Goal: Information Seeking & Learning: Check status

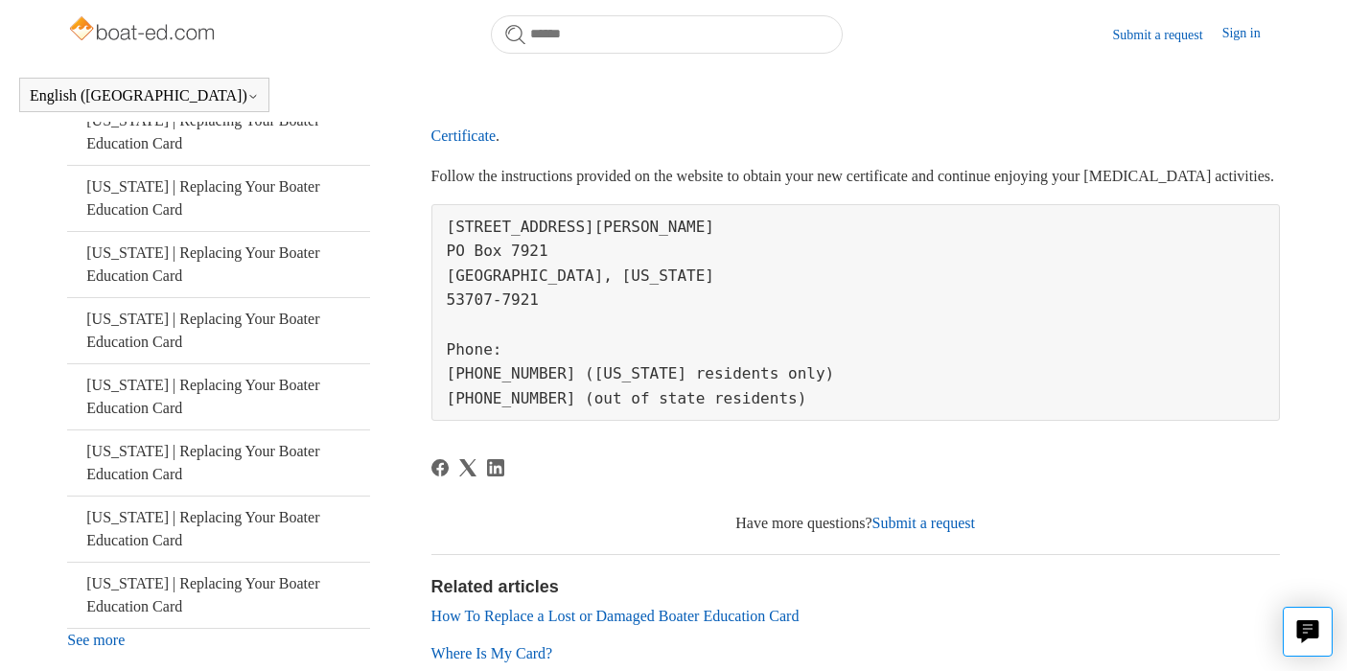
scroll to position [445, 0]
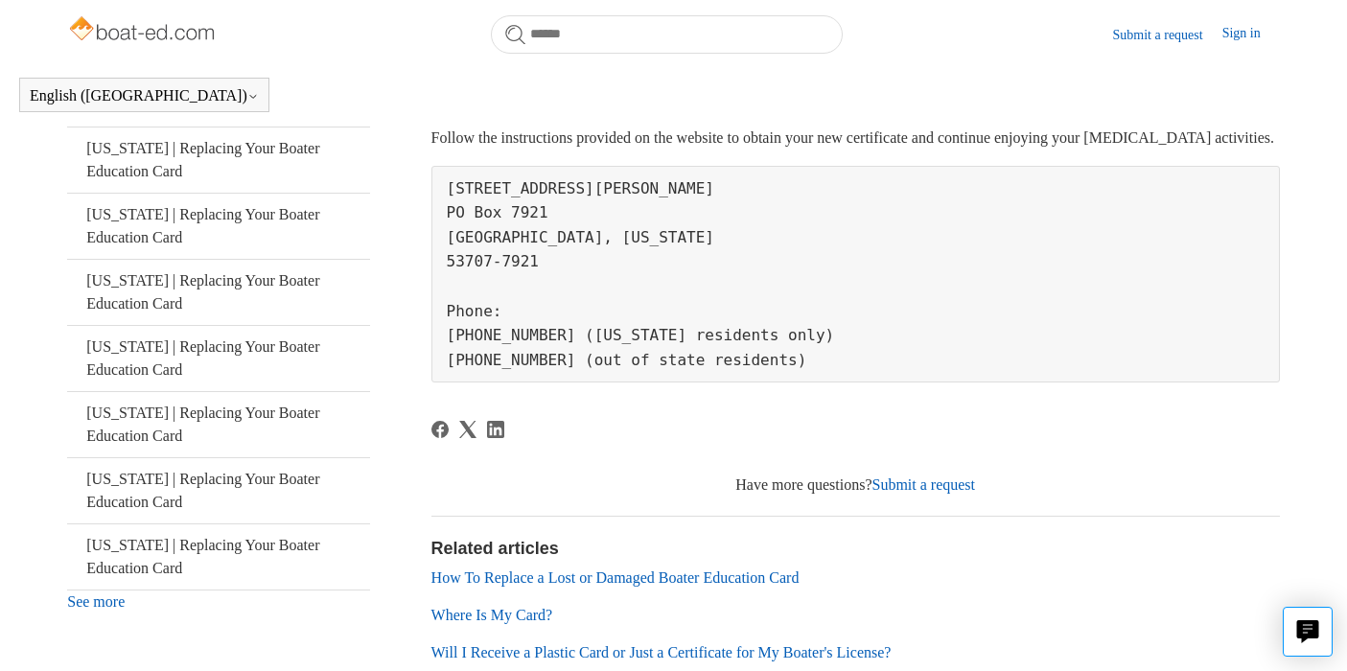
click at [530, 623] on link "Where Is My Card?" at bounding box center [492, 615] width 122 height 16
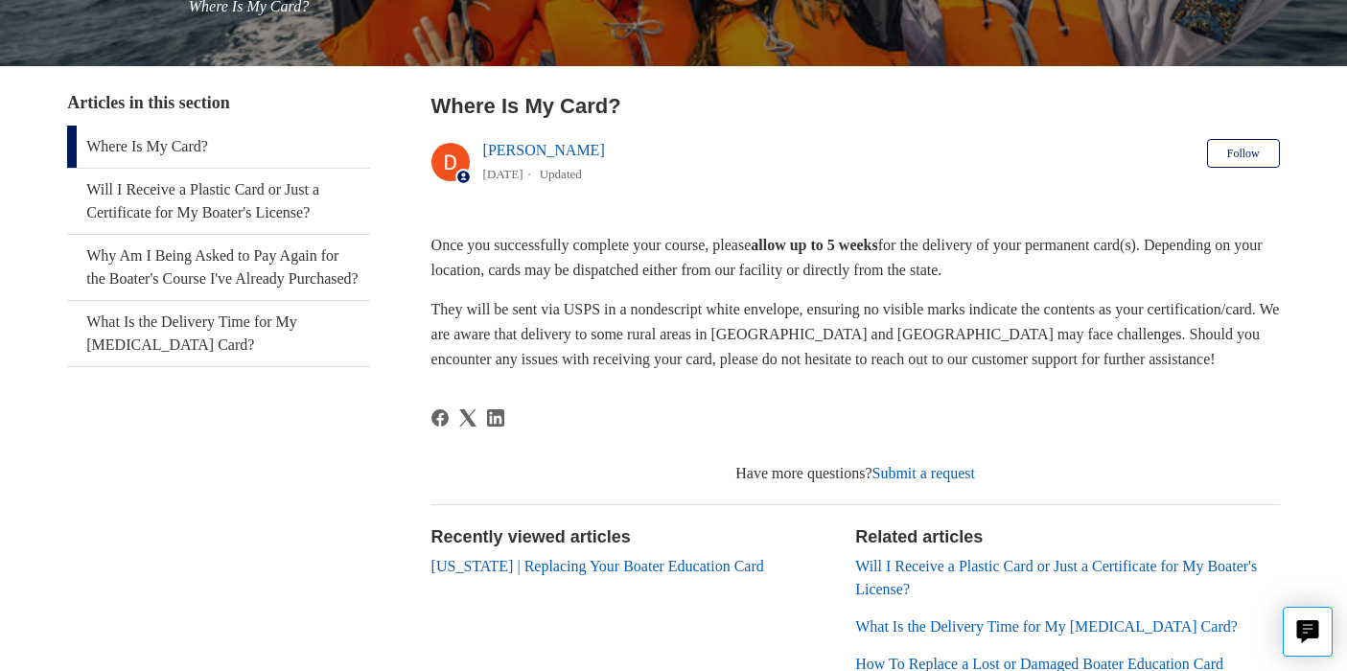
scroll to position [268, 0]
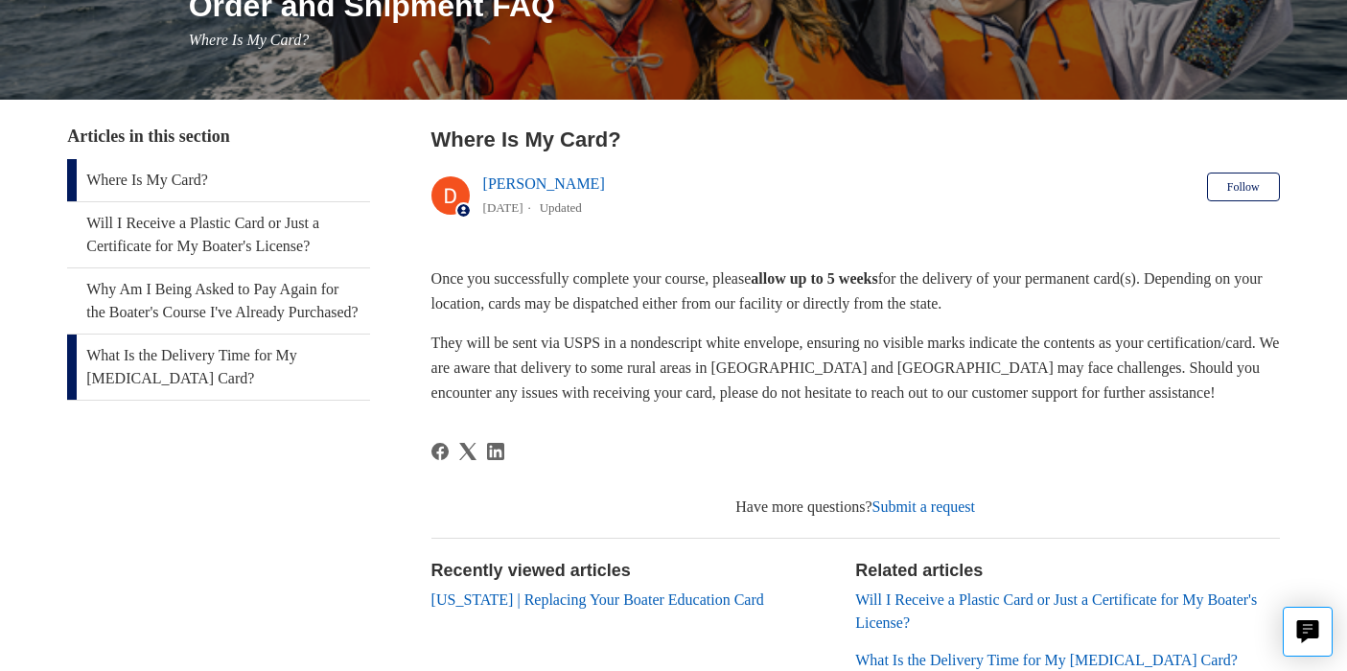
click at [294, 373] on link "What Is the Delivery Time for My Boating Card?" at bounding box center [218, 367] width 303 height 65
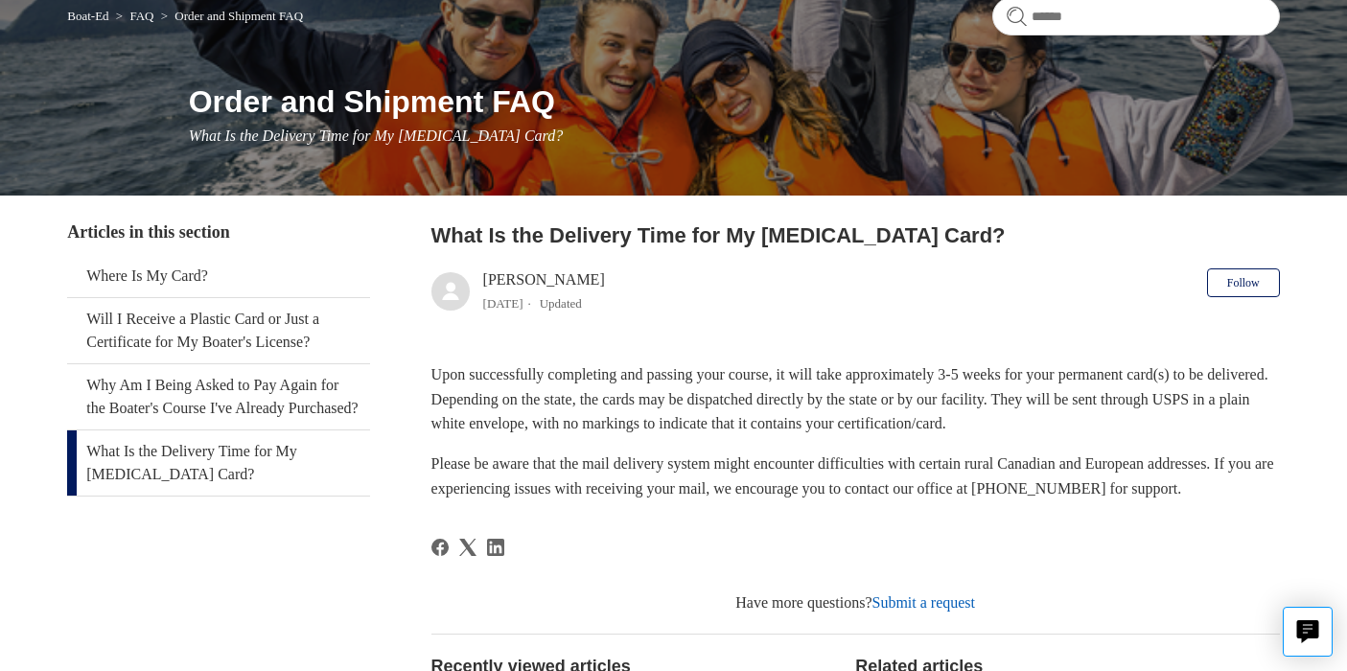
scroll to position [230, 0]
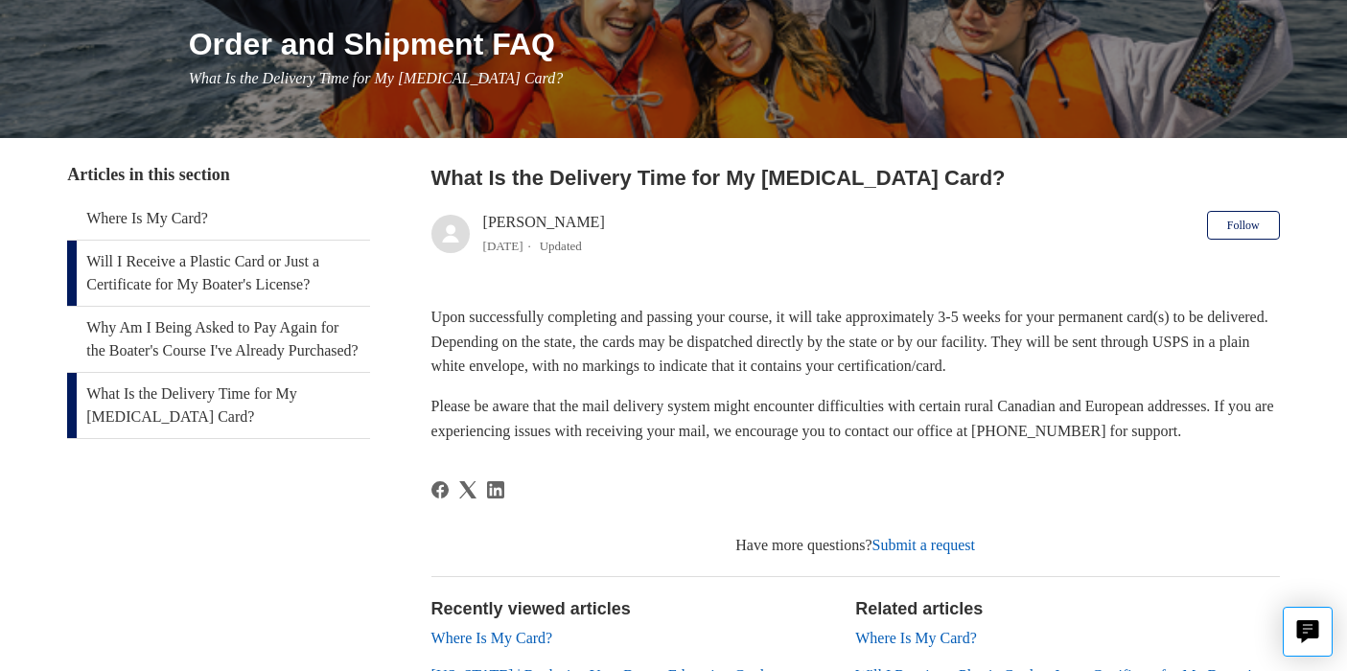
click at [283, 286] on link "Will I Receive a Plastic Card or Just a Certificate for My Boater's License?" at bounding box center [218, 273] width 303 height 65
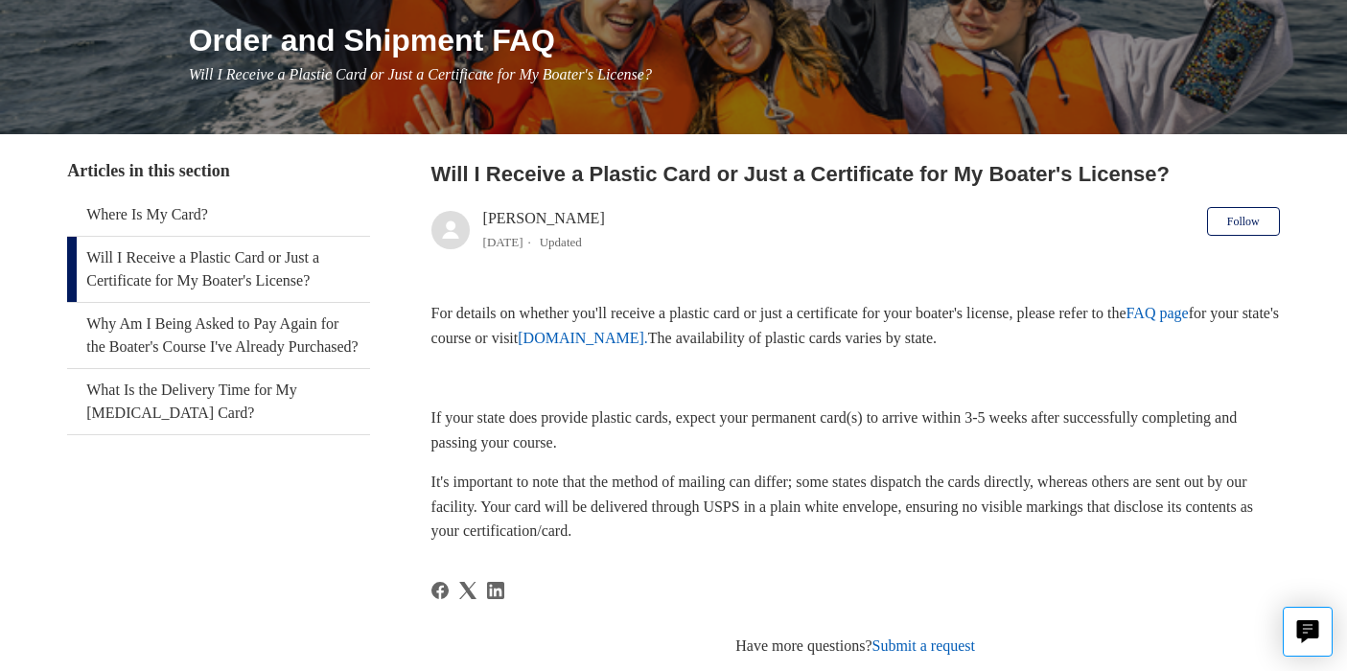
scroll to position [268, 0]
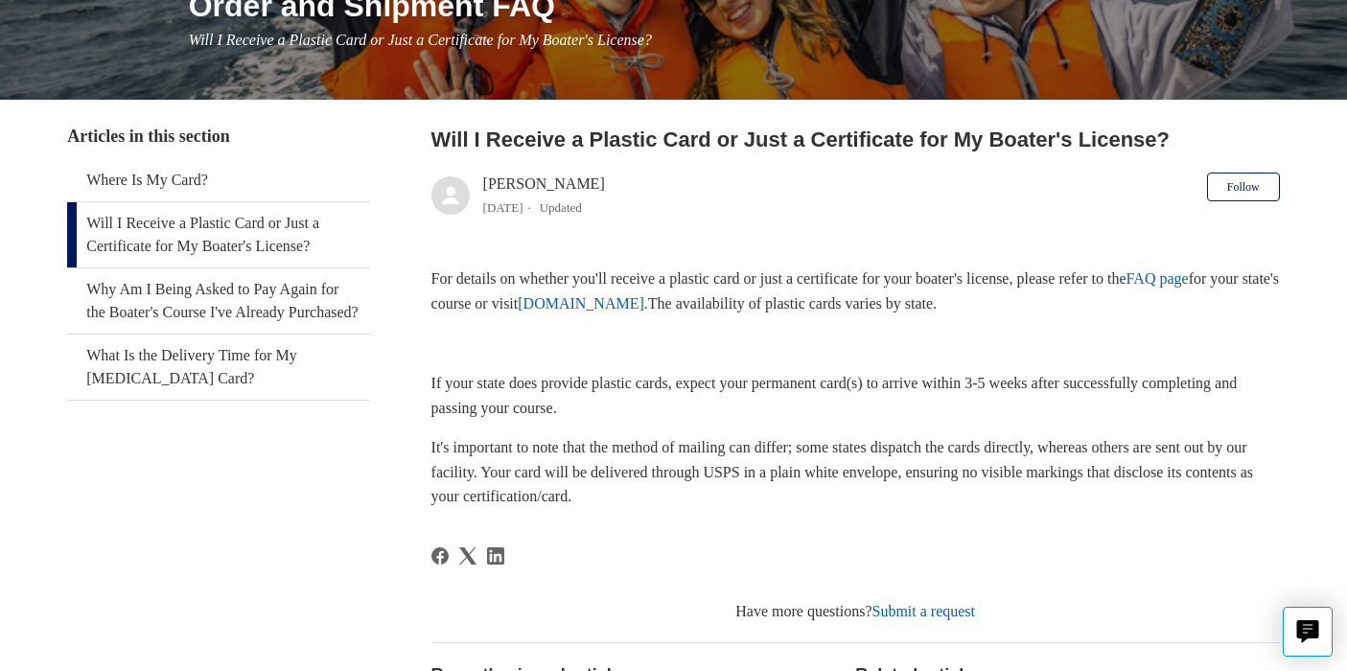
click at [648, 307] on link "www.ilostmycard.com." at bounding box center [583, 303] width 130 height 16
